Goal: Task Accomplishment & Management: Complete application form

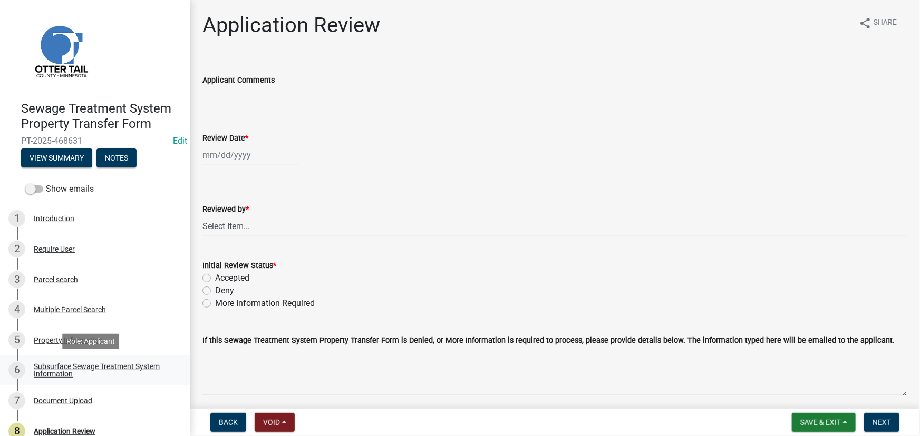
click at [93, 373] on div "Subsurface Sewage Treatment System Information" at bounding box center [103, 370] width 139 height 15
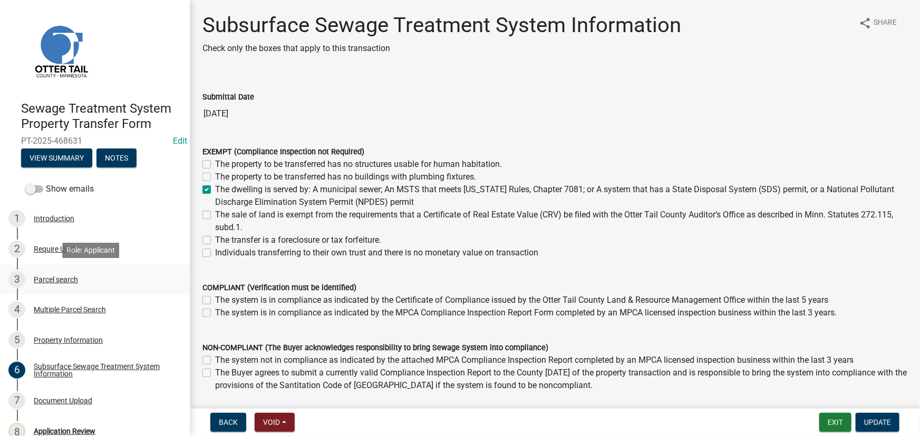
click at [50, 274] on div "3 Parcel search" at bounding box center [90, 279] width 164 height 17
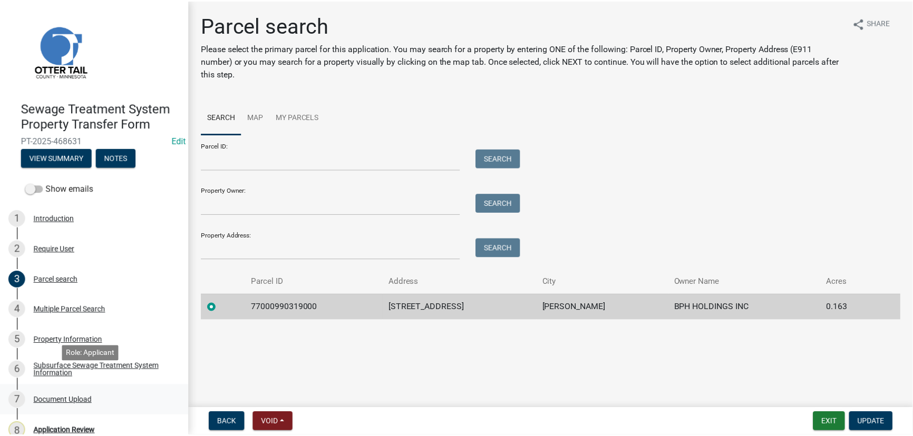
scroll to position [44, 0]
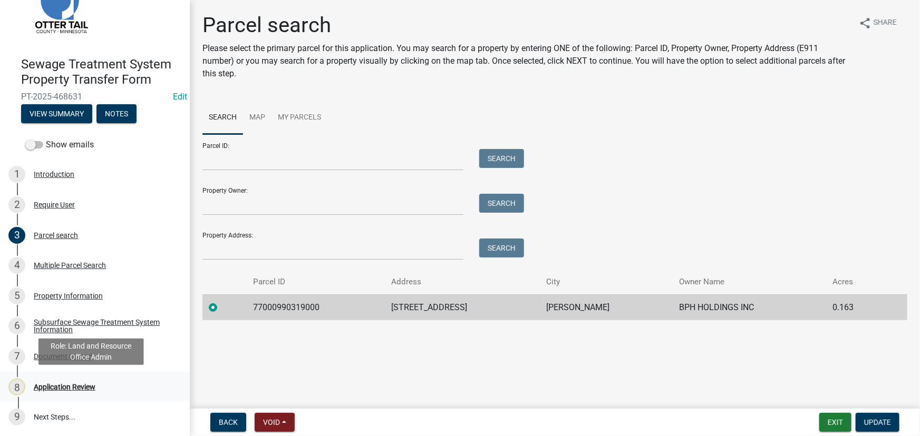
click at [70, 390] on div "Application Review" at bounding box center [65, 387] width 62 height 7
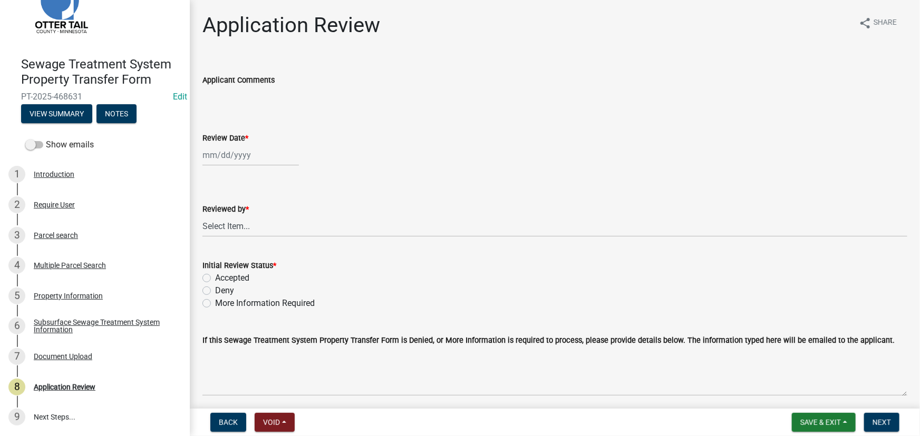
click at [266, 162] on div at bounding box center [250, 155] width 96 height 22
select select "8"
select select "2025"
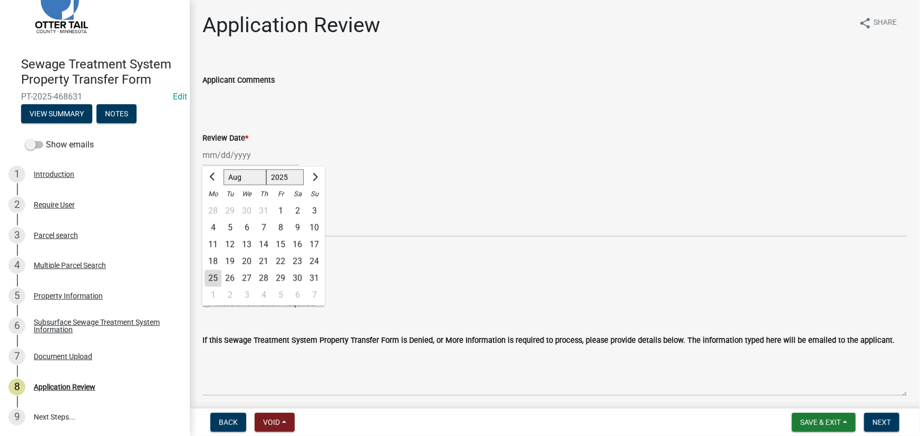
click at [206, 280] on div "25" at bounding box center [212, 278] width 17 height 17
type input "[DATE]"
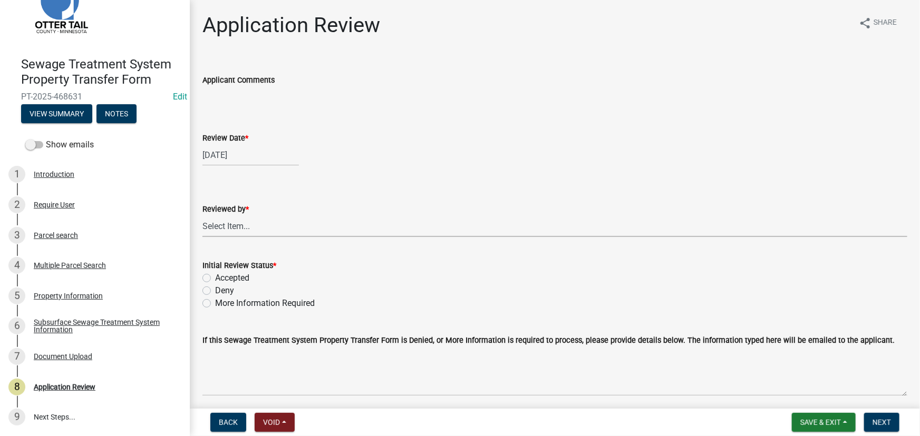
click at [235, 227] on select "Select Item... [PERSON_NAME] [PERSON_NAME] [PERSON_NAME] [PERSON_NAME] [PERSON_…" at bounding box center [554, 227] width 705 height 22
click at [202, 216] on select "Select Item... [PERSON_NAME] [PERSON_NAME] [PERSON_NAME] [PERSON_NAME] [PERSON_…" at bounding box center [554, 227] width 705 height 22
select select "190fd4c8-42ef-492b-a4a0-a0213555944c"
drag, startPoint x: 233, startPoint y: 277, endPoint x: 240, endPoint y: 279, distance: 7.0
click at [232, 278] on label "Accepted" at bounding box center [232, 278] width 34 height 13
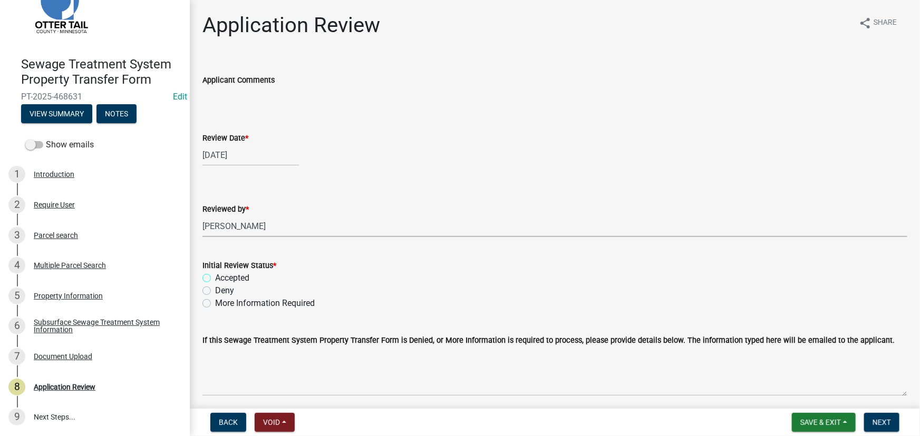
click at [222, 278] on input "Accepted" at bounding box center [218, 275] width 7 height 7
radio input "true"
click at [876, 423] on span "Next" at bounding box center [881, 422] width 18 height 8
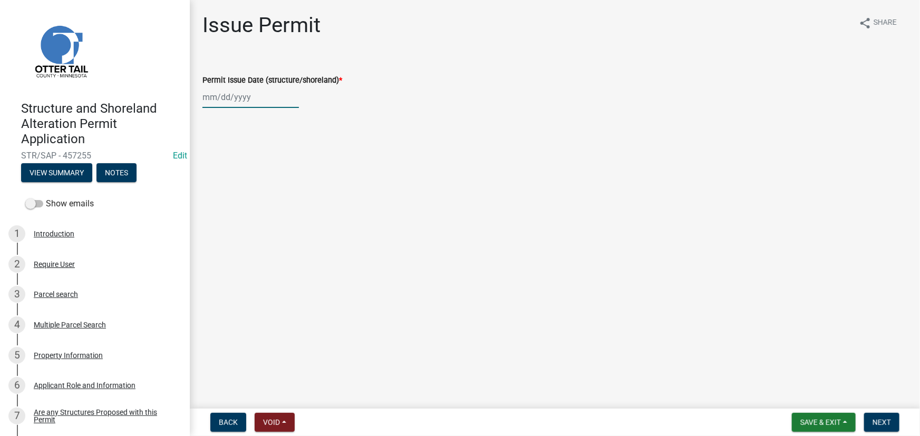
click at [227, 100] on div at bounding box center [250, 97] width 96 height 22
select select "8"
select select "2025"
click at [210, 224] on div "25" at bounding box center [212, 220] width 17 height 17
type input "[DATE]"
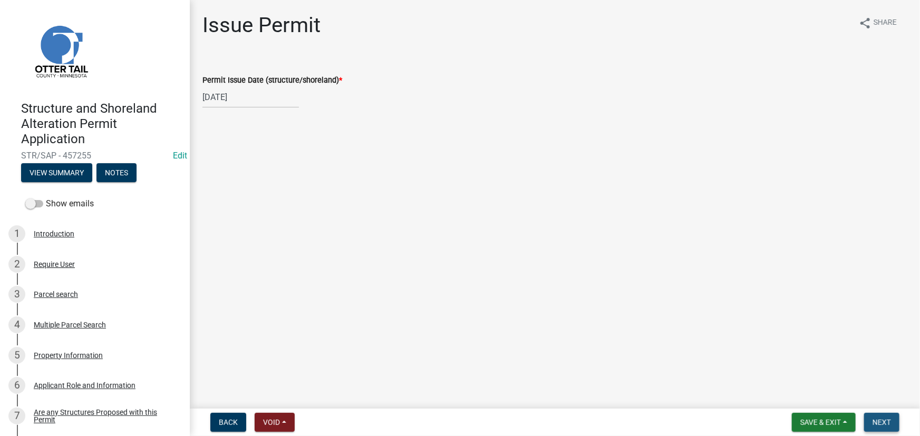
click at [878, 420] on span "Next" at bounding box center [881, 422] width 18 height 8
click at [897, 426] on button "Next" at bounding box center [881, 422] width 35 height 19
